Goal: Check status: Check status

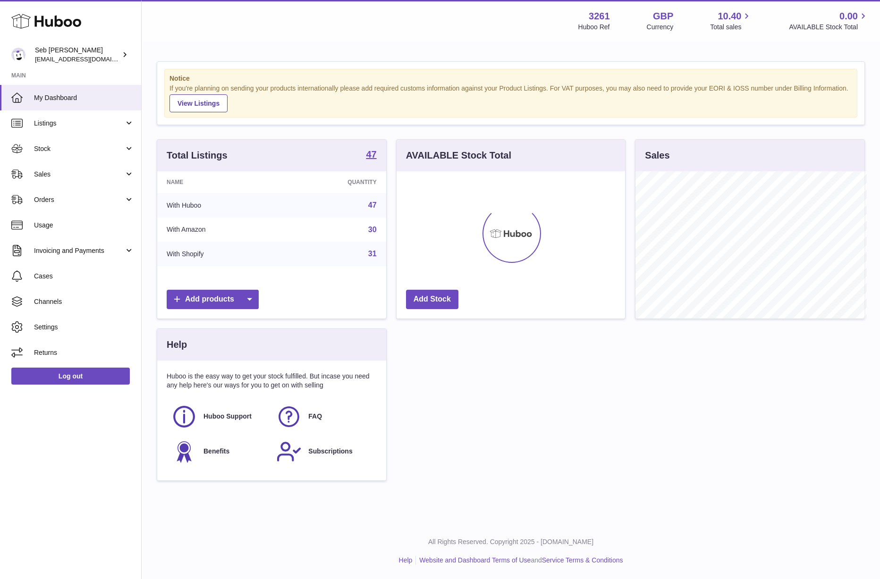
scroll to position [472132, 472050]
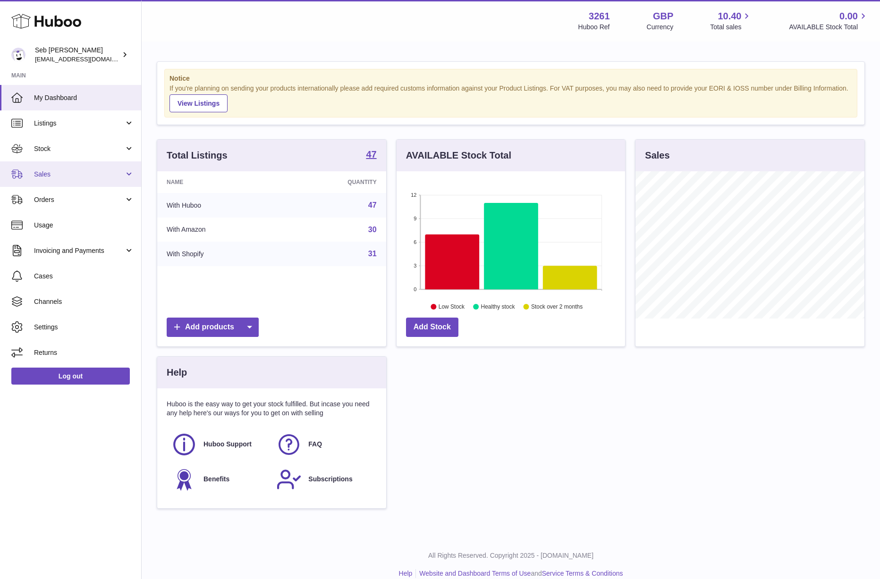
click at [109, 170] on span "Sales" at bounding box center [79, 174] width 90 height 9
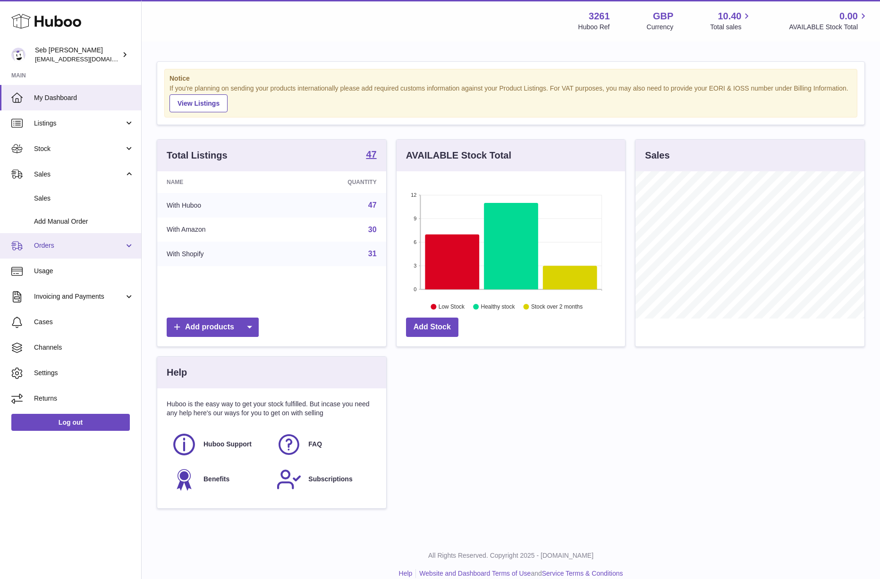
click at [103, 240] on link "Orders" at bounding box center [70, 246] width 141 height 26
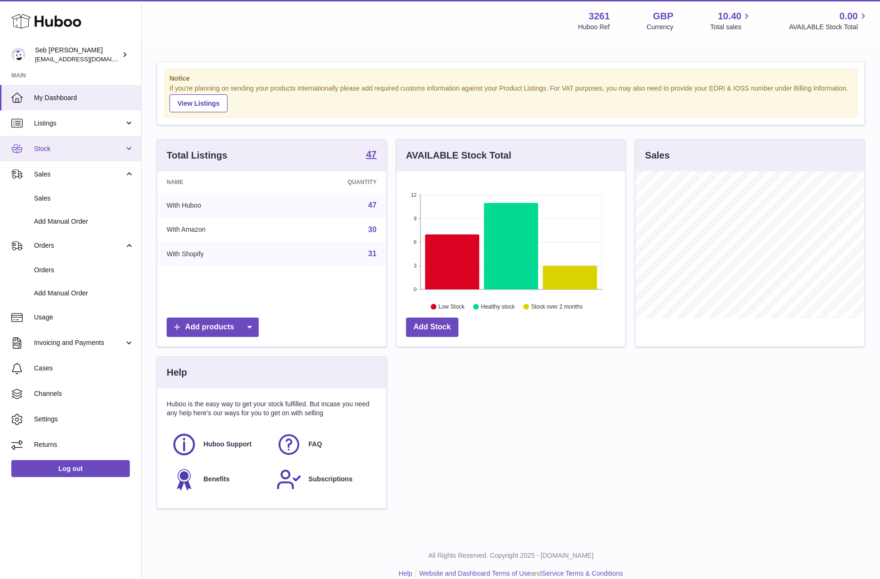
click at [100, 149] on span "Stock" at bounding box center [79, 149] width 90 height 9
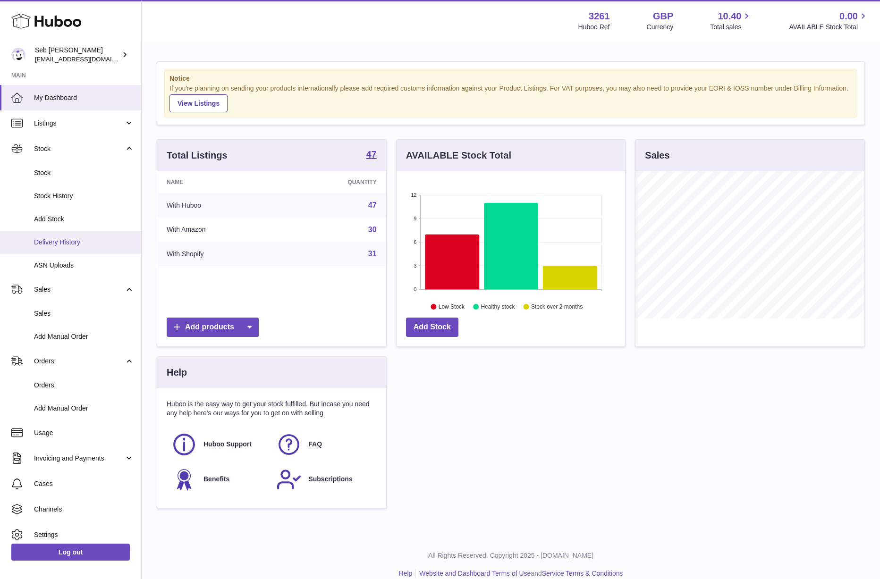
click at [105, 244] on span "Delivery History" at bounding box center [84, 242] width 100 height 9
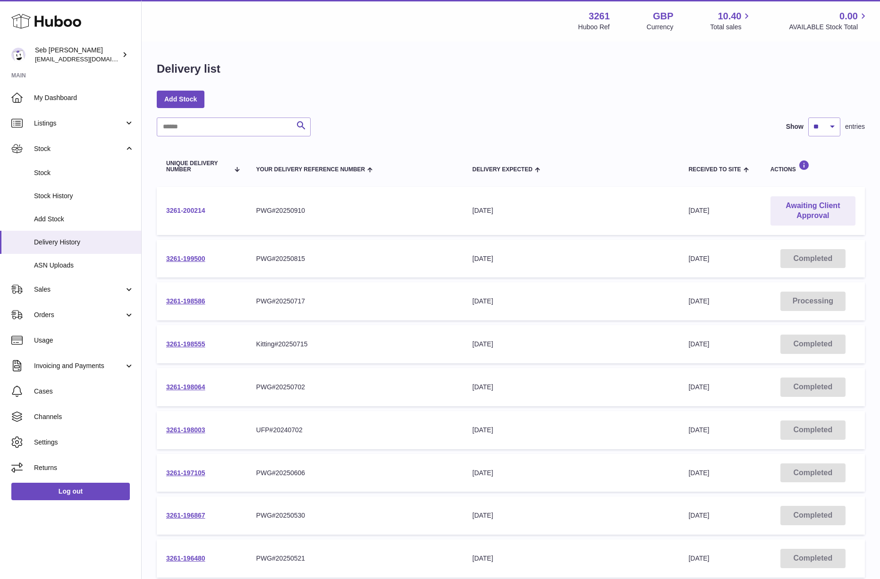
click at [197, 209] on link "3261-200214" at bounding box center [185, 211] width 39 height 8
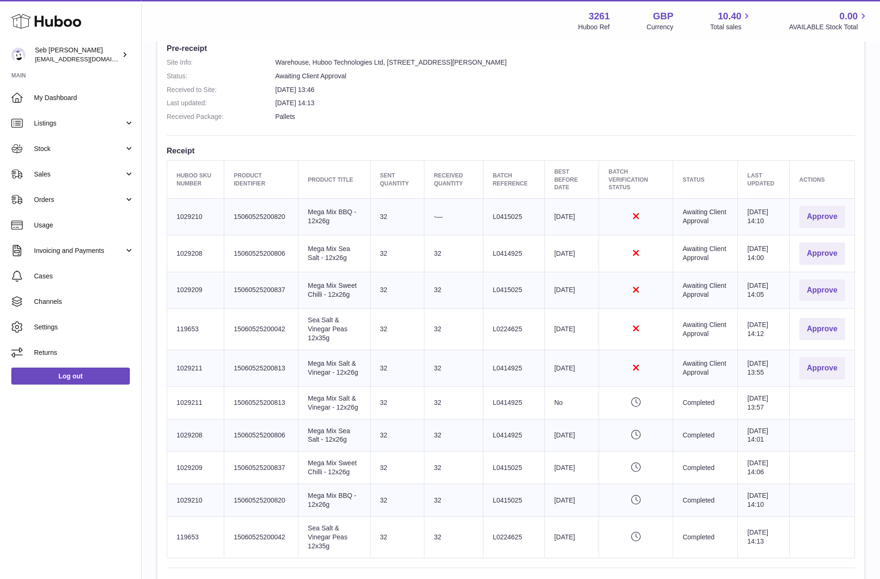
scroll to position [254, 0]
click at [809, 209] on button "Approve" at bounding box center [823, 216] width 46 height 22
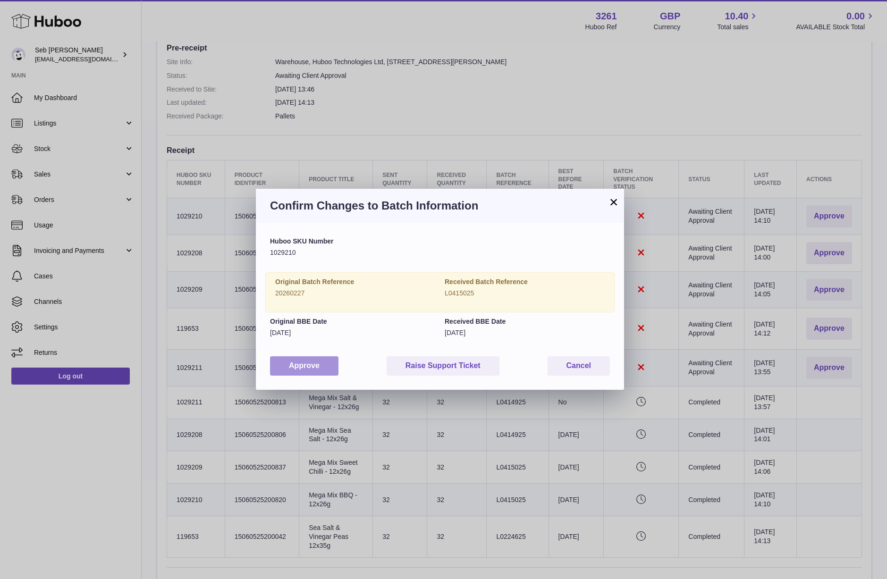
click at [333, 369] on button "Approve" at bounding box center [304, 366] width 68 height 19
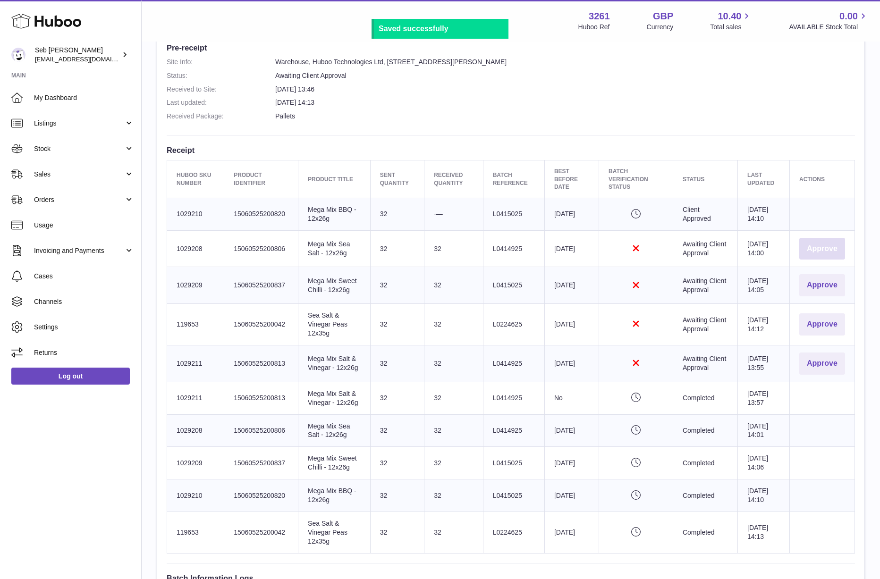
click at [816, 243] on button "Approve" at bounding box center [823, 249] width 46 height 22
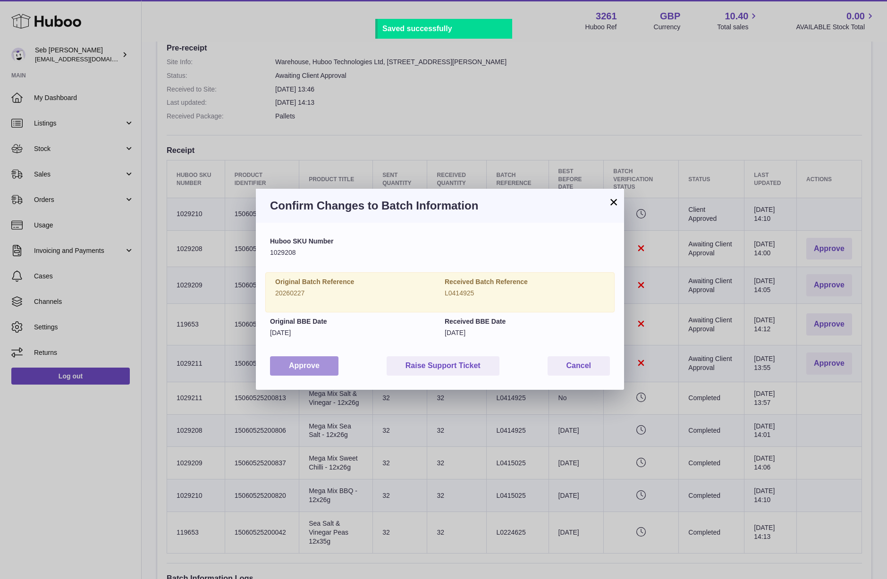
click at [325, 365] on button "Approve" at bounding box center [304, 366] width 68 height 19
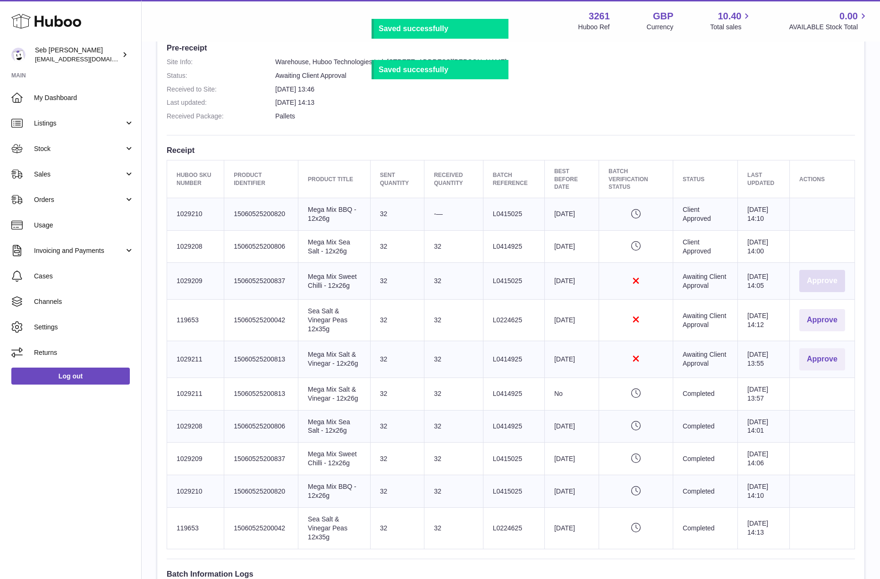
click at [812, 274] on button "Approve" at bounding box center [823, 281] width 46 height 22
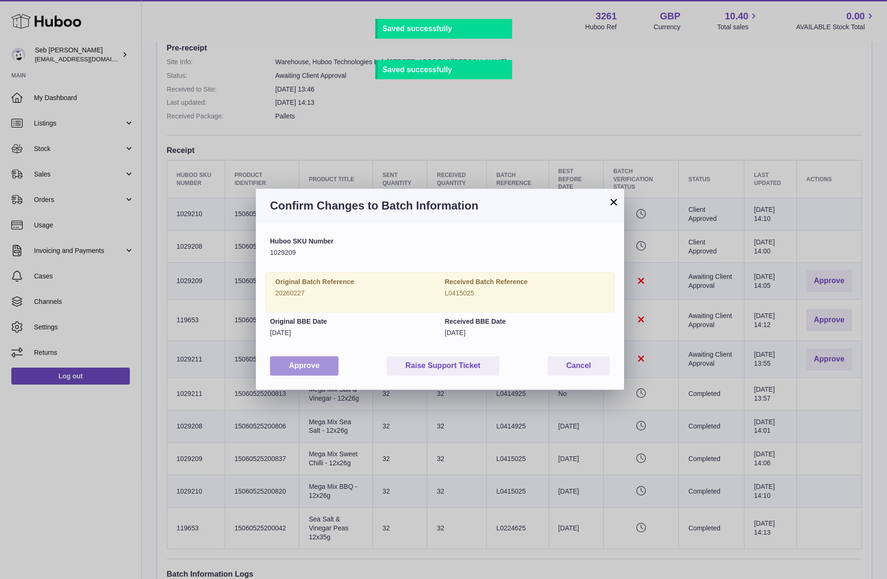
click at [337, 360] on button "Approve" at bounding box center [304, 366] width 68 height 19
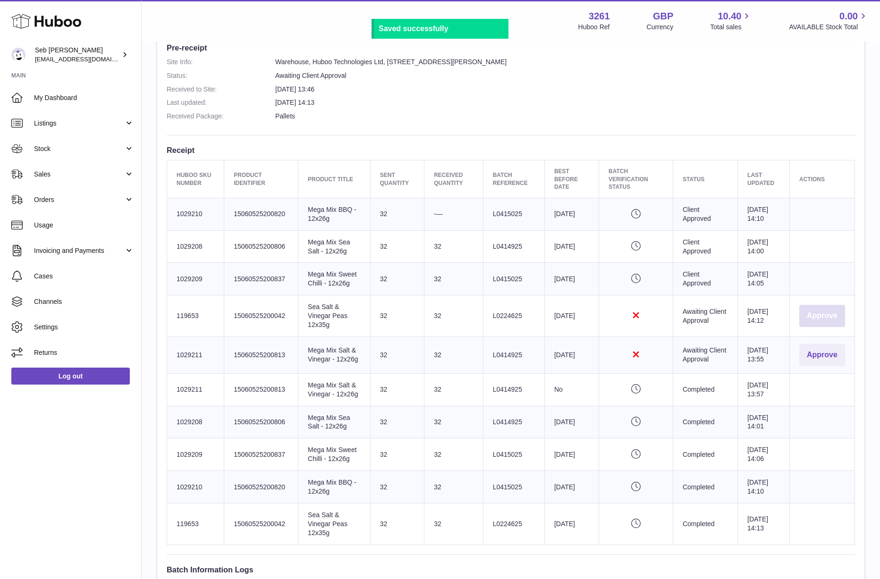
click at [827, 317] on button "Approve" at bounding box center [823, 316] width 46 height 22
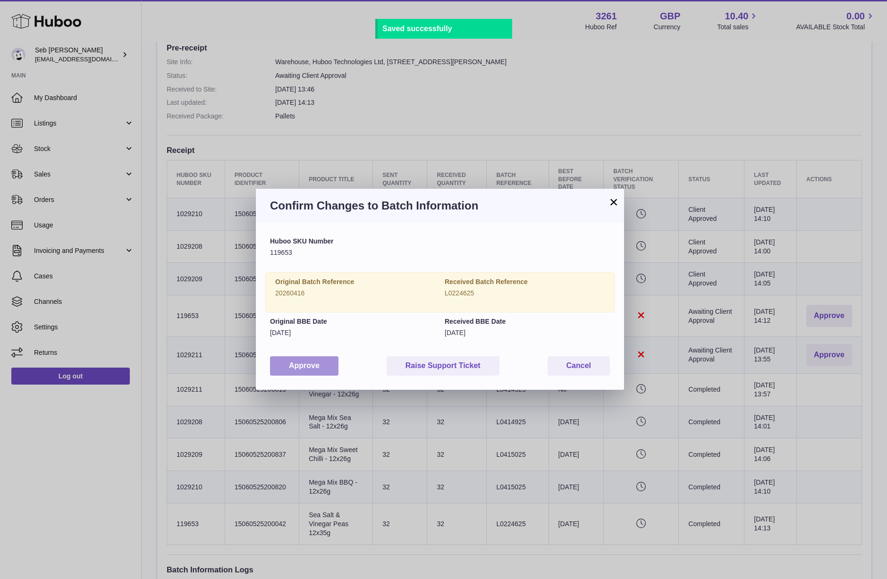
click at [308, 368] on button "Approve" at bounding box center [304, 366] width 68 height 19
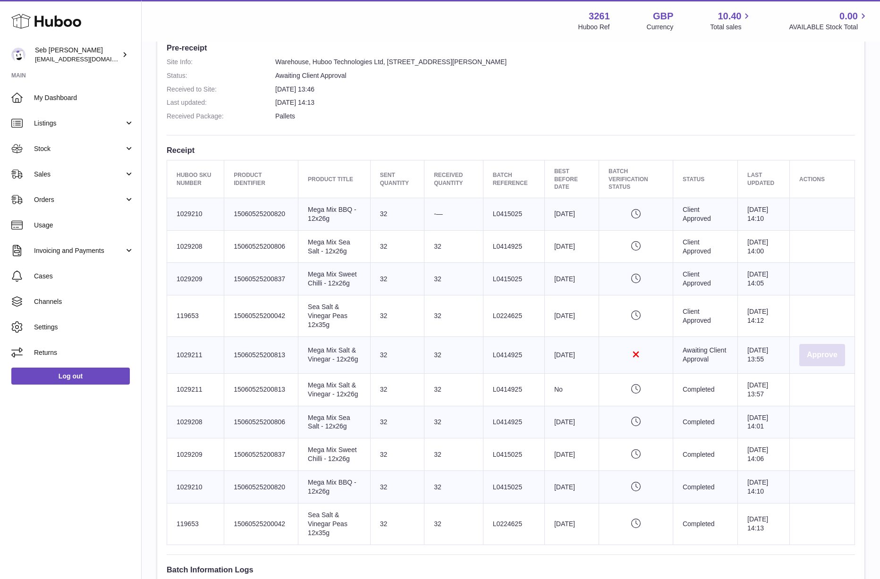
click at [825, 347] on button "Approve" at bounding box center [823, 355] width 46 height 22
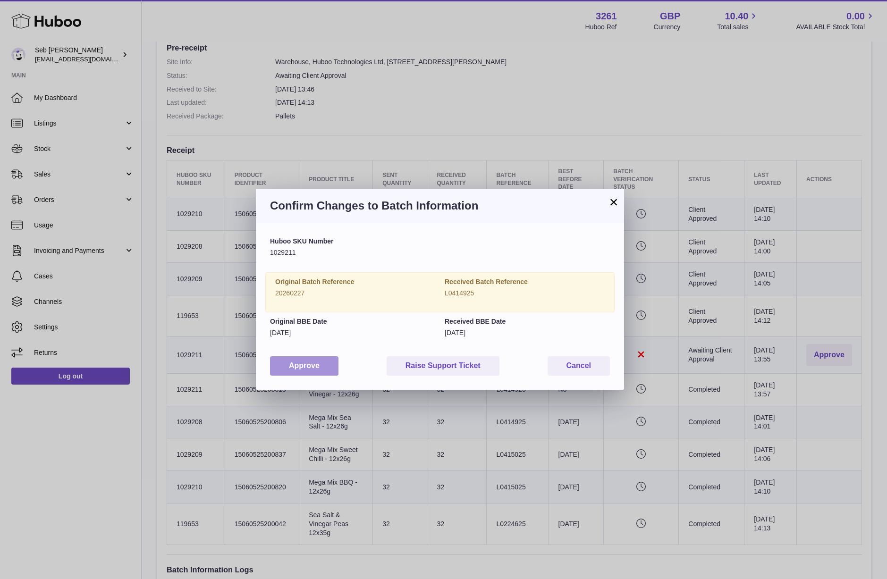
click at [333, 367] on button "Approve" at bounding box center [304, 366] width 68 height 19
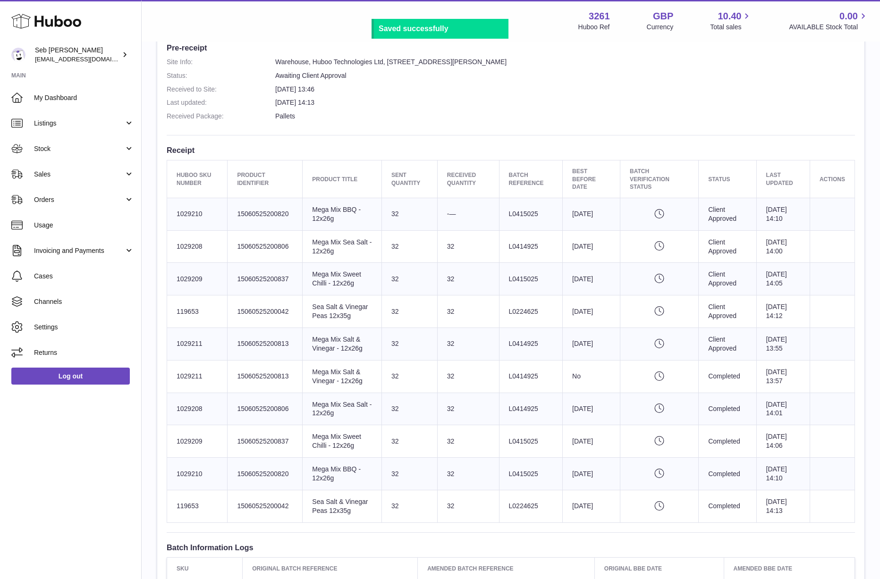
click at [478, 115] on dd "Pallets" at bounding box center [565, 116] width 580 height 9
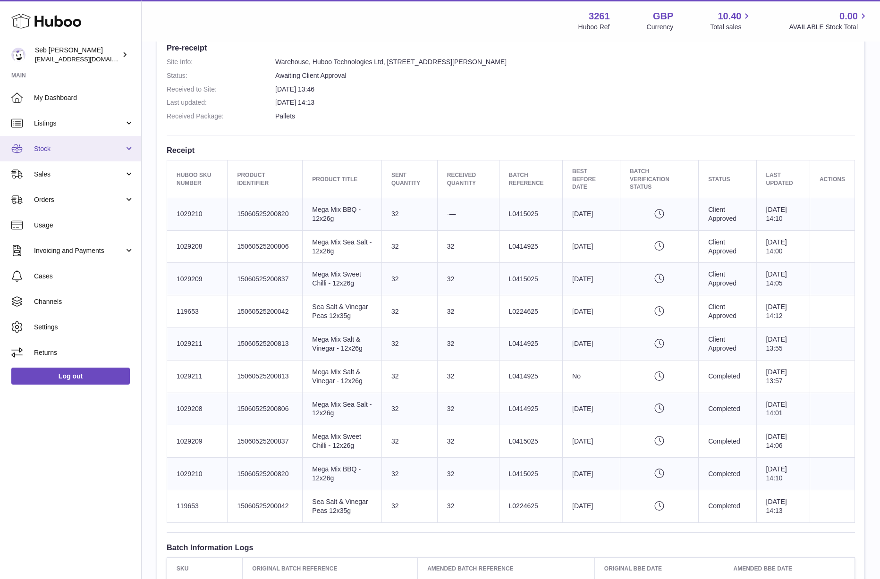
click at [99, 153] on span "Stock" at bounding box center [79, 149] width 90 height 9
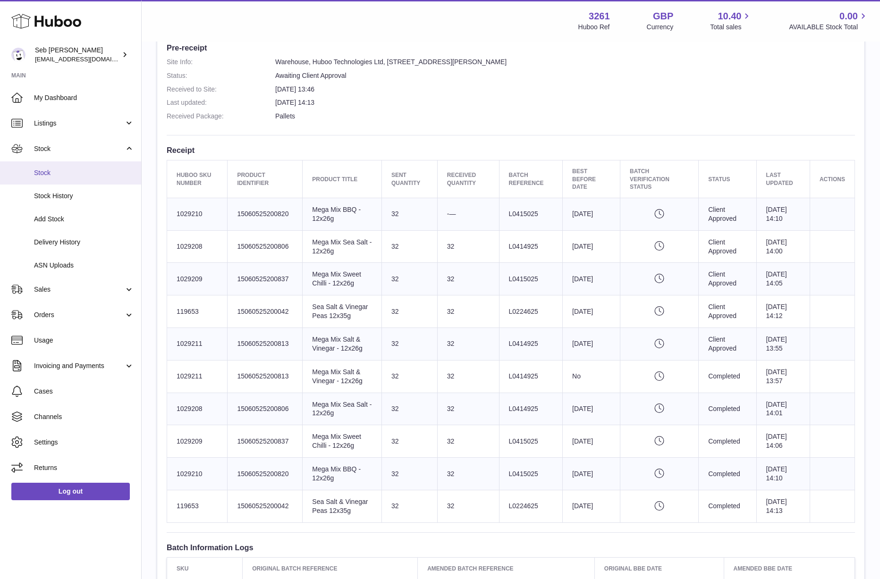
click at [93, 176] on span "Stock" at bounding box center [84, 173] width 100 height 9
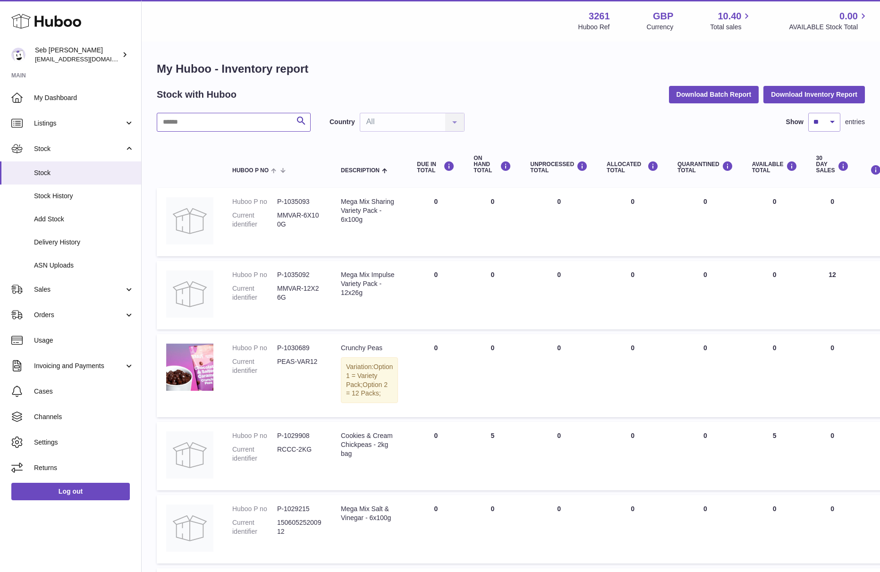
click at [261, 124] on input "text" at bounding box center [234, 122] width 154 height 19
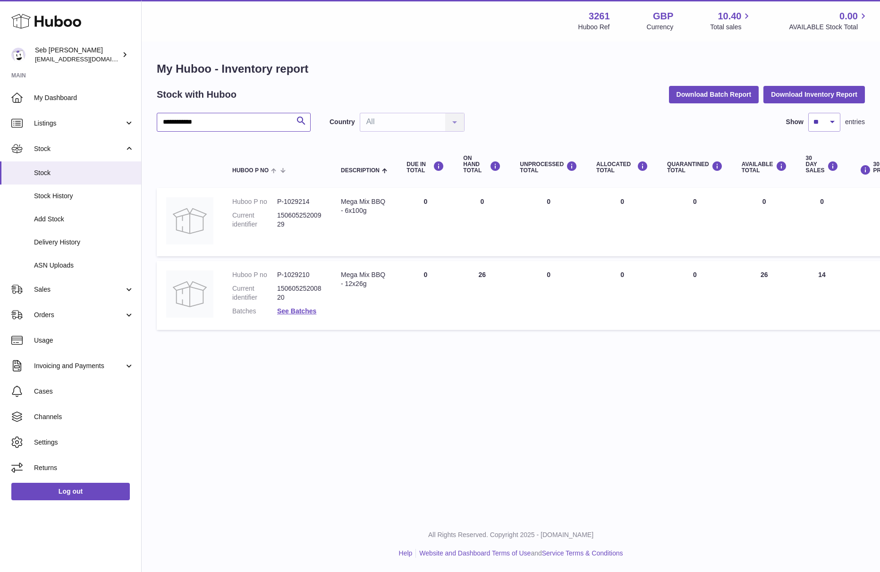
type input "**********"
drag, startPoint x: 312, startPoint y: 274, endPoint x: 285, endPoint y: 275, distance: 26.5
click at [285, 275] on dd "P-1029210" at bounding box center [299, 275] width 45 height 9
copy dd "1029210"
click at [87, 201] on link "Stock History" at bounding box center [70, 196] width 141 height 23
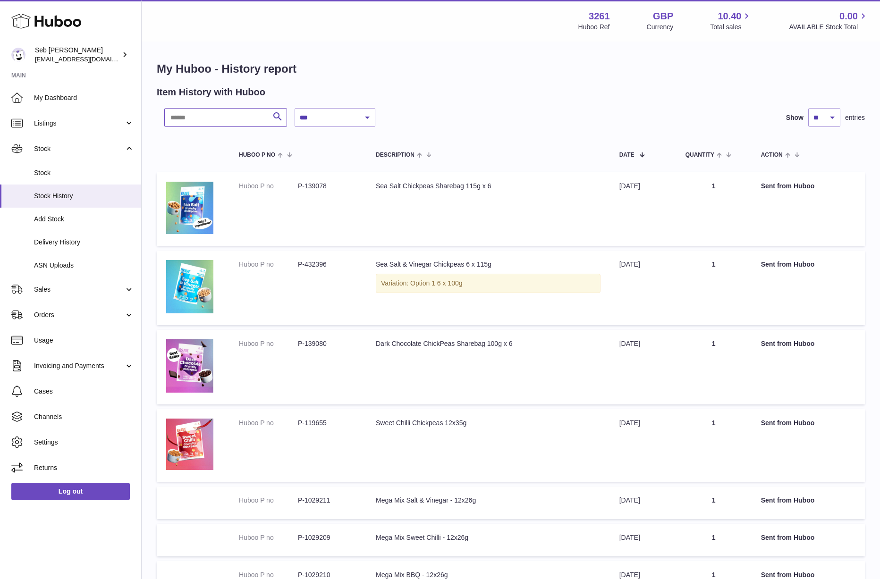
click at [216, 124] on input "text" at bounding box center [225, 117] width 123 height 19
paste input "*******"
type input "*******"
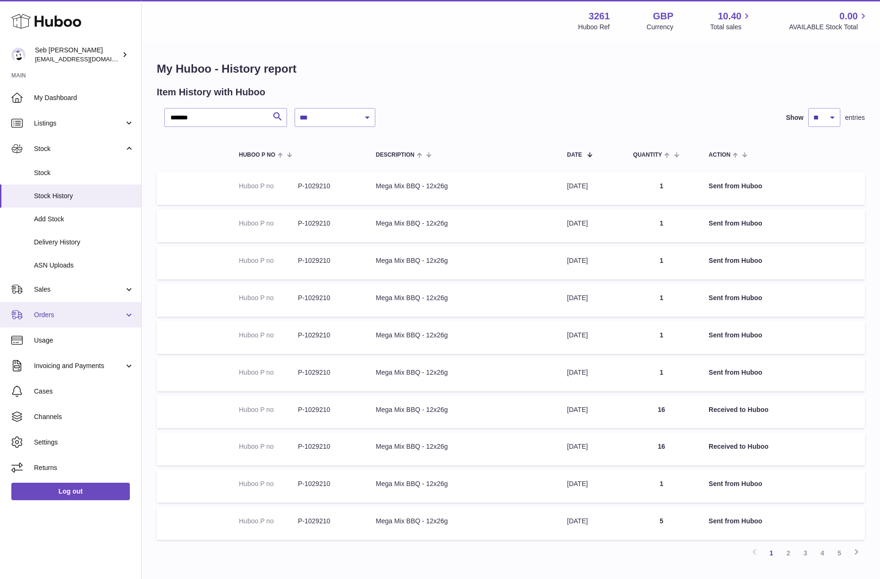
click at [65, 307] on link "Orders" at bounding box center [70, 315] width 141 height 26
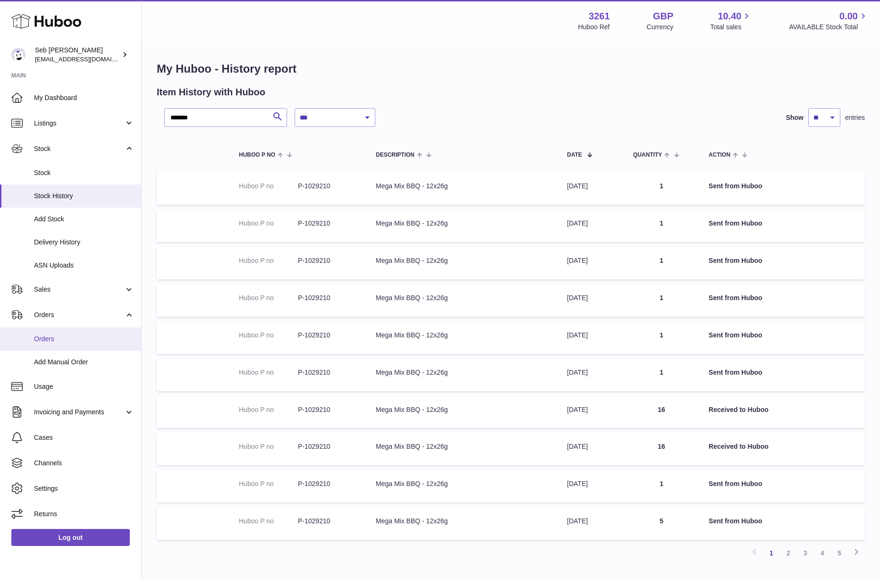
click at [91, 335] on span "Orders" at bounding box center [84, 339] width 100 height 9
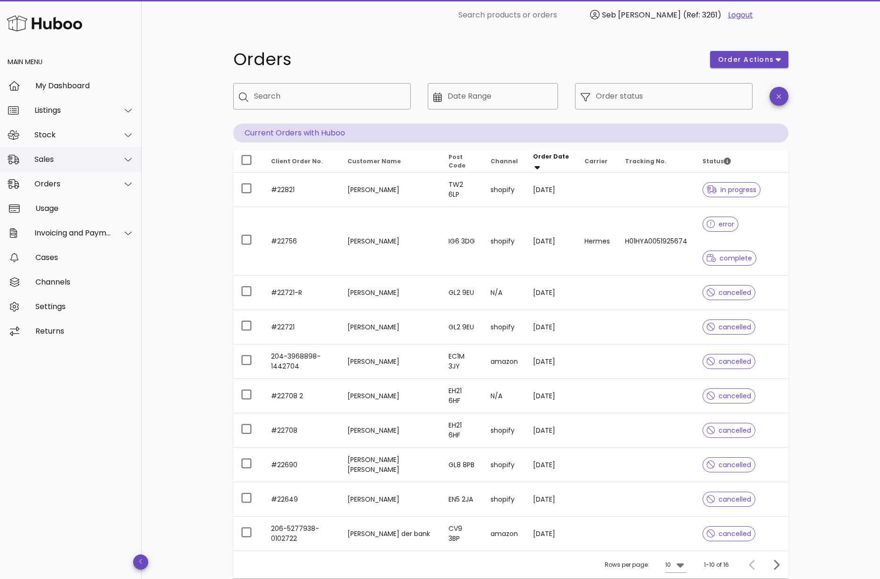
click at [71, 163] on div "Sales" at bounding box center [72, 159] width 77 height 9
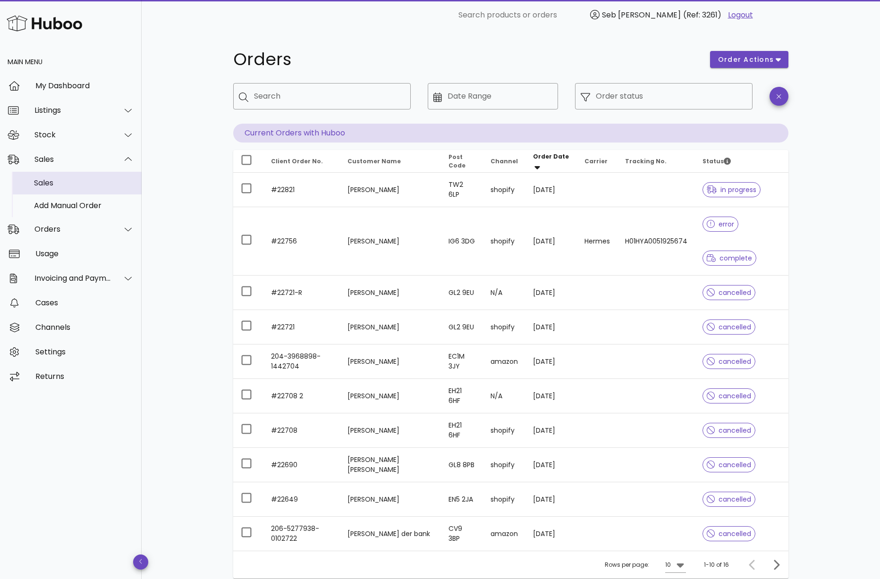
click at [74, 179] on div "Sales" at bounding box center [84, 183] width 100 height 9
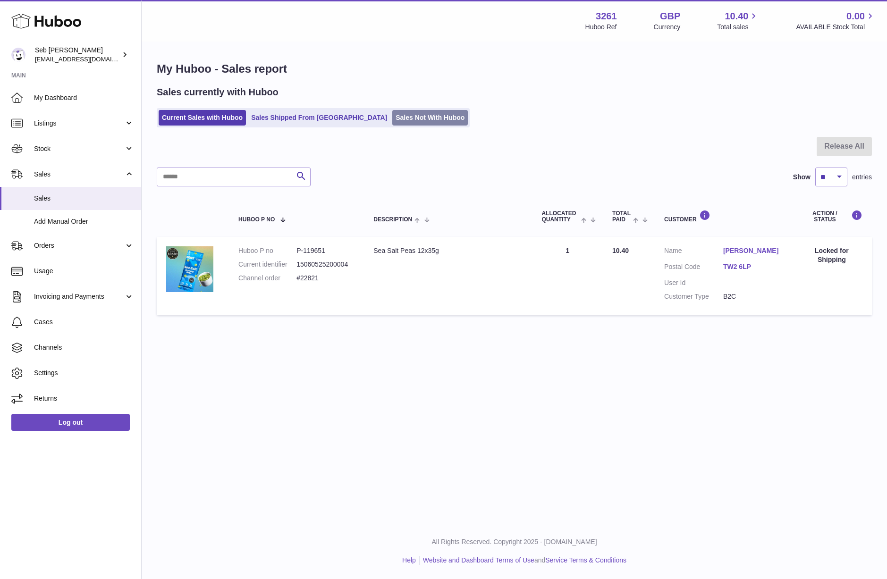
click at [392, 116] on link "Sales Not With Huboo" at bounding box center [430, 118] width 76 height 16
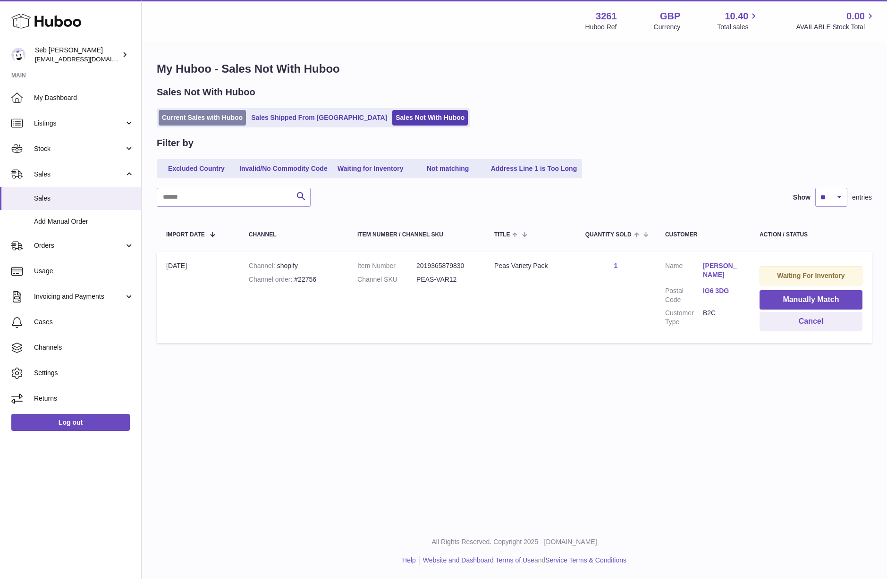
click at [223, 120] on link "Current Sales with Huboo" at bounding box center [202, 118] width 87 height 16
